Goal: Transaction & Acquisition: Purchase product/service

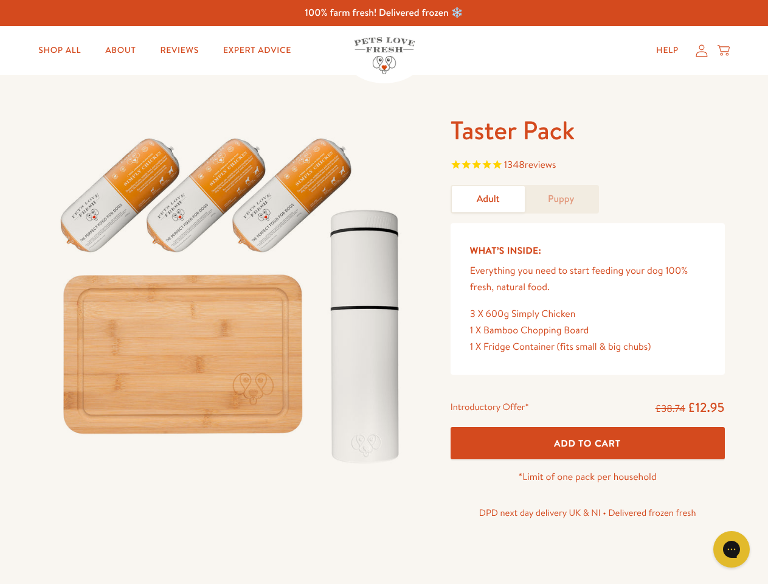
click at [384, 292] on img at bounding box center [233, 295] width 378 height 363
click at [588, 166] on span "1348 reviews" at bounding box center [588, 166] width 274 height 18
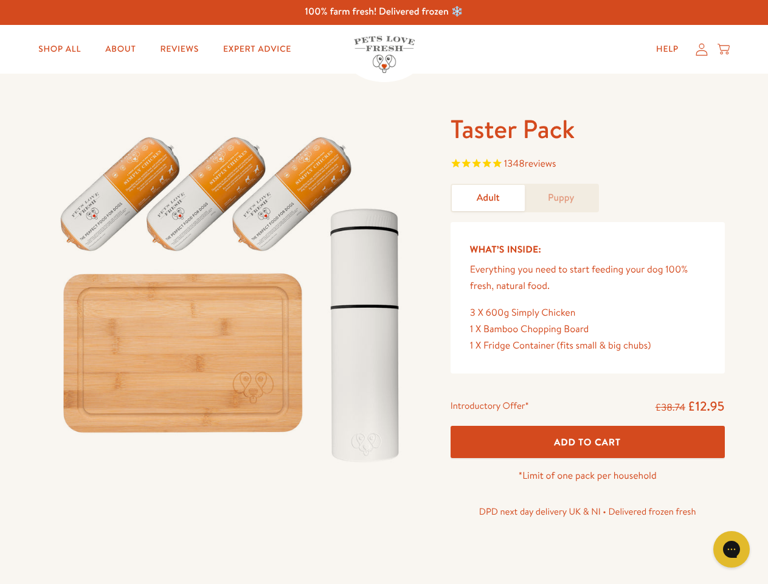
click at [588, 443] on span "Add To Cart" at bounding box center [587, 442] width 67 height 13
click at [732, 549] on icon "Open gorgias live chat" at bounding box center [732, 549] width 12 height 12
